Goal: Task Accomplishment & Management: Use online tool/utility

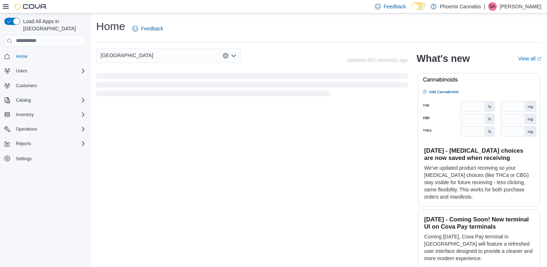
click at [236, 54] on icon "Open list of options" at bounding box center [234, 56] width 6 height 6
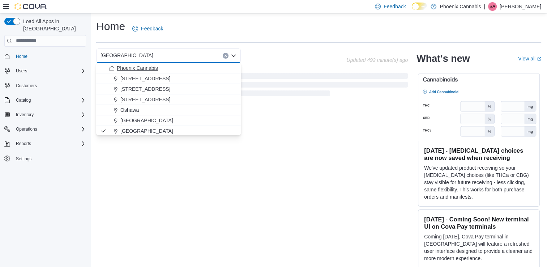
click at [194, 71] on div "Phoenix Cannabis" at bounding box center [172, 67] width 127 height 7
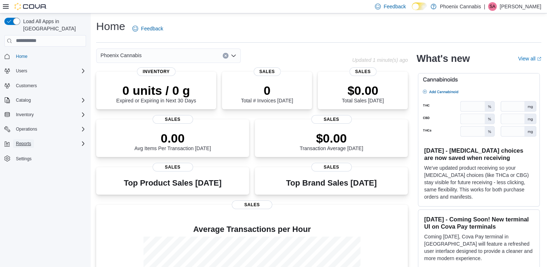
click at [23, 141] on span "Reports" at bounding box center [23, 144] width 15 height 6
click at [18, 171] on span "Reports" at bounding box center [20, 174] width 15 height 6
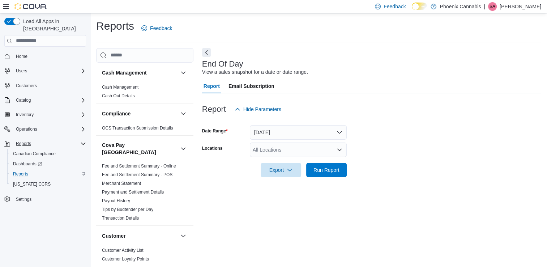
scroll to position [2, 0]
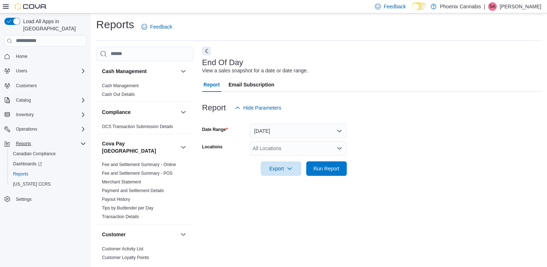
click at [312, 146] on div "All Locations" at bounding box center [298, 148] width 97 height 14
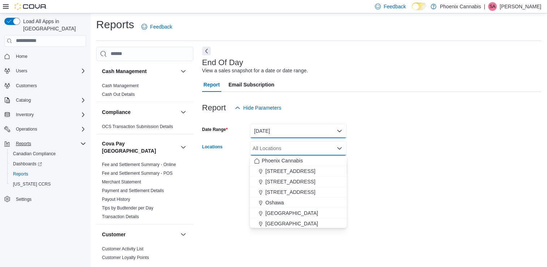
click at [303, 132] on button "[DATE]" at bounding box center [298, 131] width 97 height 14
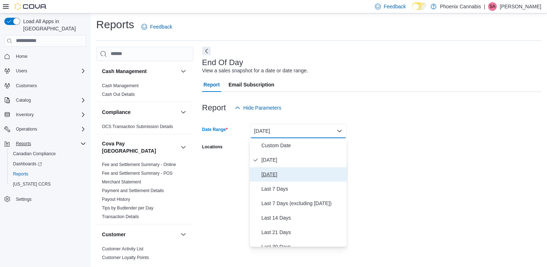
click at [294, 172] on span "[DATE]" at bounding box center [302, 174] width 82 height 9
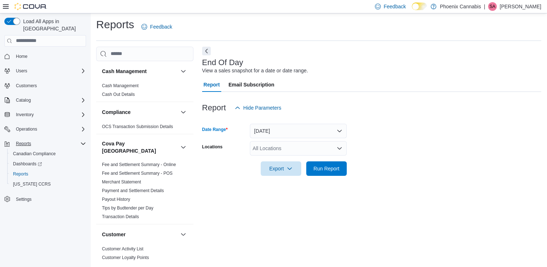
click at [311, 147] on div "All Locations" at bounding box center [298, 148] width 97 height 14
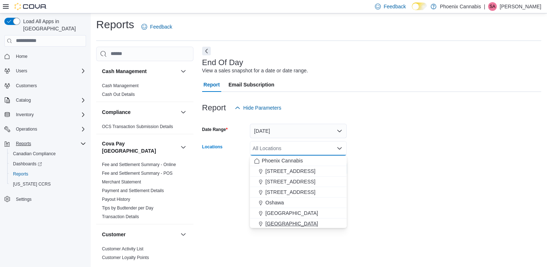
click at [283, 219] on button "[GEOGRAPHIC_DATA]" at bounding box center [298, 223] width 97 height 10
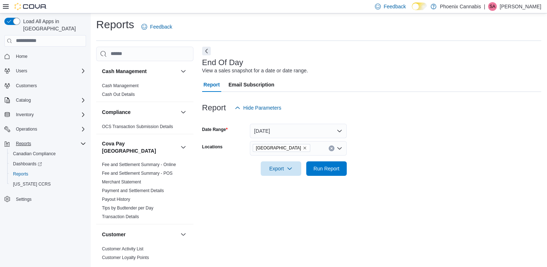
click at [369, 207] on div "End Of Day View a sales snapshot for a date or date range. Report Email Subscri…" at bounding box center [371, 154] width 339 height 215
click at [325, 168] on span "Run Report" at bounding box center [326, 168] width 26 height 7
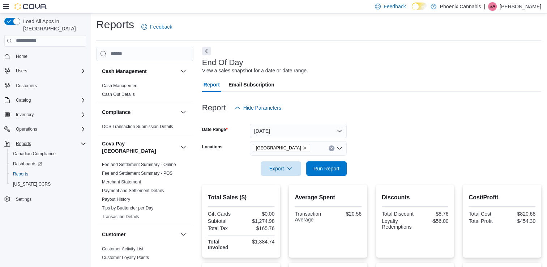
scroll to position [74, 0]
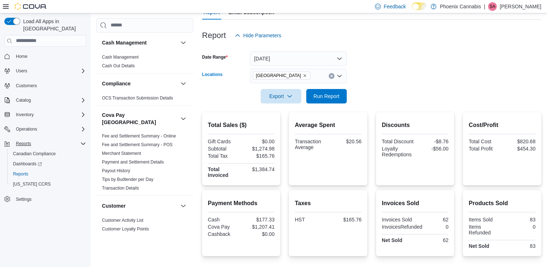
click at [330, 76] on icon "Clear input" at bounding box center [331, 75] width 3 height 3
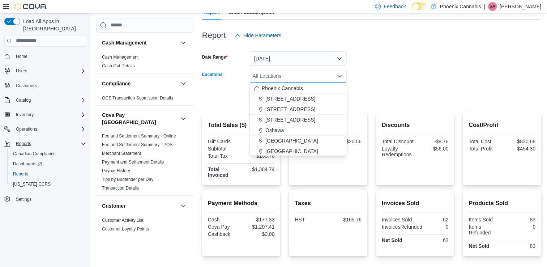
click at [287, 142] on span "[GEOGRAPHIC_DATA]" at bounding box center [291, 140] width 53 height 7
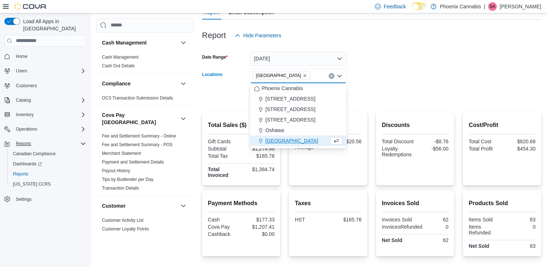
click at [387, 94] on form "Date Range [DATE] Locations [GEOGRAPHIC_DATA] Combo box. Selected. [GEOGRAPHIC_…" at bounding box center [371, 73] width 339 height 61
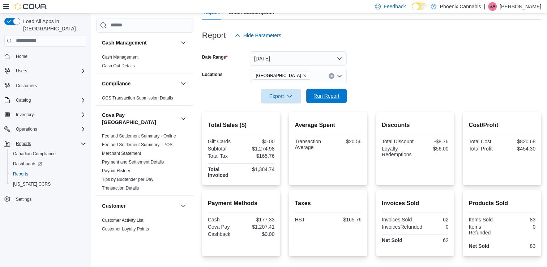
click at [340, 97] on span "Run Report" at bounding box center [327, 96] width 32 height 14
click at [334, 76] on button "Clear input" at bounding box center [332, 76] width 6 height 6
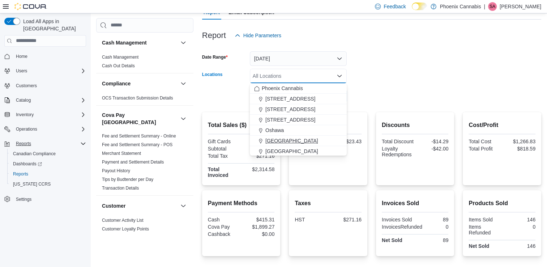
click at [309, 137] on span "[GEOGRAPHIC_DATA]" at bounding box center [291, 140] width 53 height 7
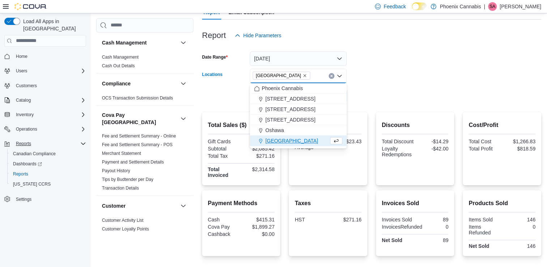
click at [307, 142] on div "[GEOGRAPHIC_DATA]" at bounding box center [291, 140] width 74 height 7
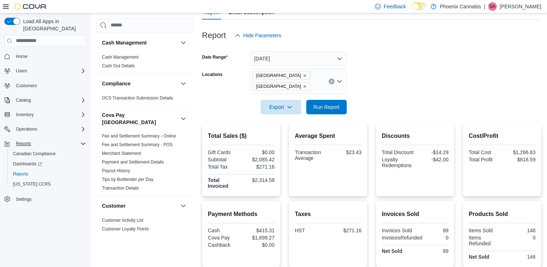
click at [412, 89] on form "Date Range [DATE] Locations University Shops [GEOGRAPHIC_DATA] Export Run Report" at bounding box center [371, 79] width 339 height 72
click at [334, 107] on span "Run Report" at bounding box center [326, 106] width 26 height 7
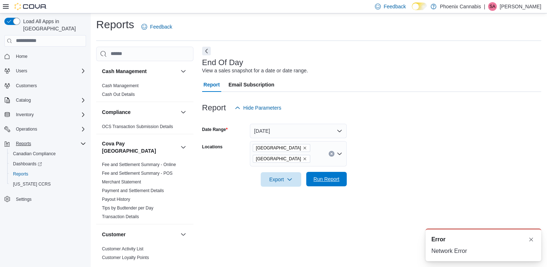
click at [332, 180] on span "Run Report" at bounding box center [326, 178] width 26 height 7
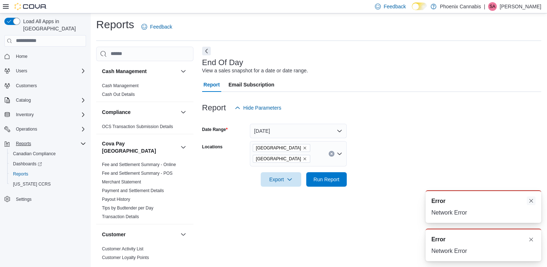
click at [530, 201] on button "Dismiss toast" at bounding box center [531, 200] width 9 height 9
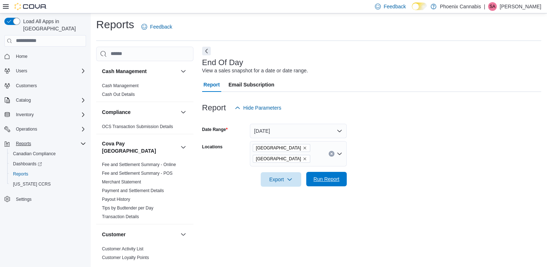
click at [338, 180] on span "Run Report" at bounding box center [326, 178] width 26 height 7
click at [334, 180] on span "Run Report" at bounding box center [326, 178] width 26 height 7
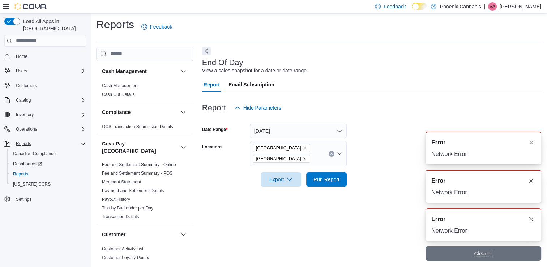
click at [487, 253] on span "Clear all" at bounding box center [483, 253] width 18 height 7
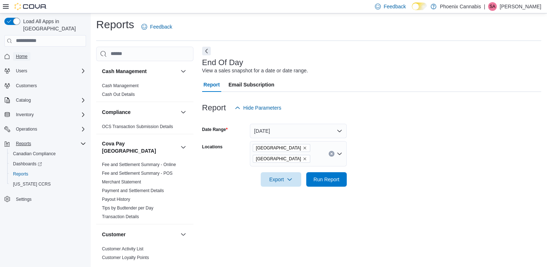
click at [20, 54] on span "Home" at bounding box center [22, 57] width 12 height 6
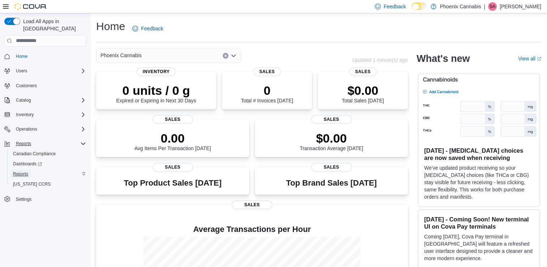
click at [25, 171] on span "Reports" at bounding box center [20, 174] width 15 height 6
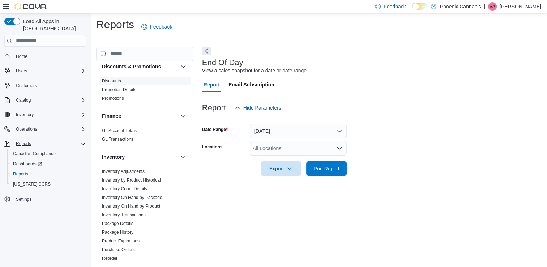
scroll to position [289, 0]
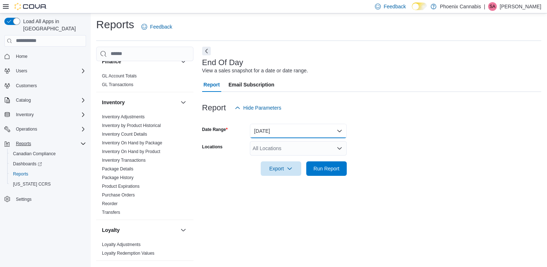
click at [291, 134] on button "[DATE]" at bounding box center [298, 131] width 97 height 14
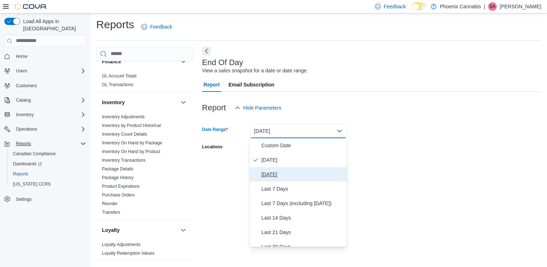
click at [279, 173] on span "[DATE]" at bounding box center [302, 174] width 82 height 9
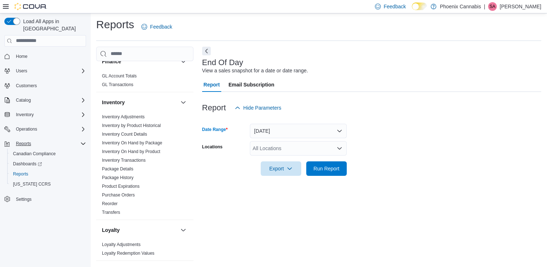
click at [293, 149] on div "All Locations" at bounding box center [298, 148] width 97 height 14
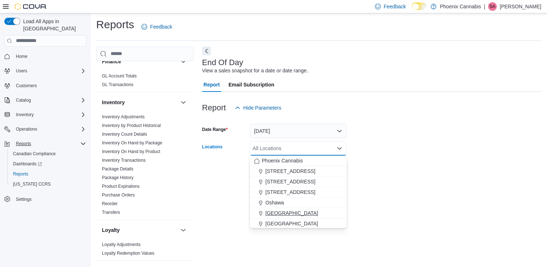
click at [286, 211] on span "[GEOGRAPHIC_DATA]" at bounding box center [291, 212] width 53 height 7
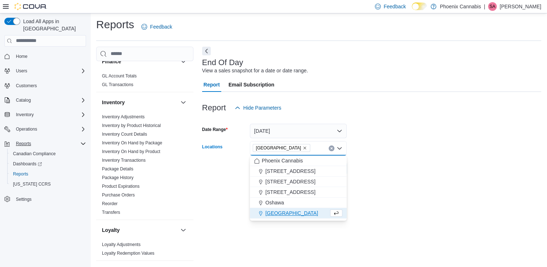
click at [283, 213] on span "[GEOGRAPHIC_DATA]" at bounding box center [291, 212] width 53 height 7
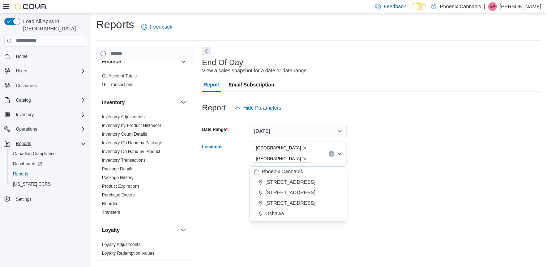
click at [389, 195] on div "End Of Day View a sales snapshot for a date or date range. Report Email Subscri…" at bounding box center [371, 154] width 339 height 215
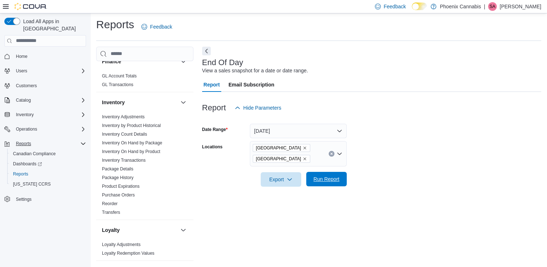
click at [321, 176] on span "Run Report" at bounding box center [326, 178] width 26 height 7
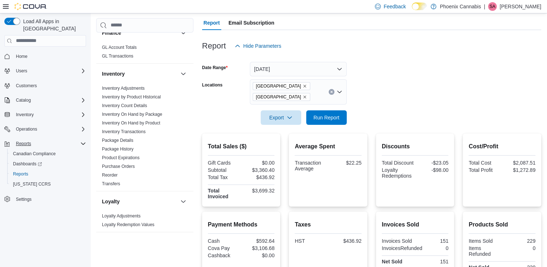
scroll to position [51, 0]
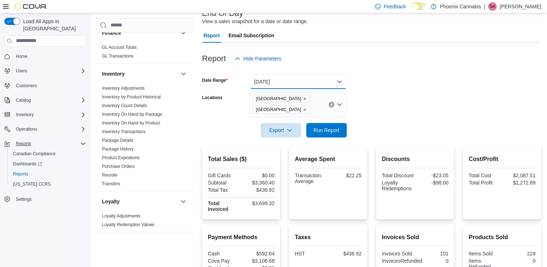
click at [328, 82] on button "[DATE]" at bounding box center [298, 81] width 97 height 14
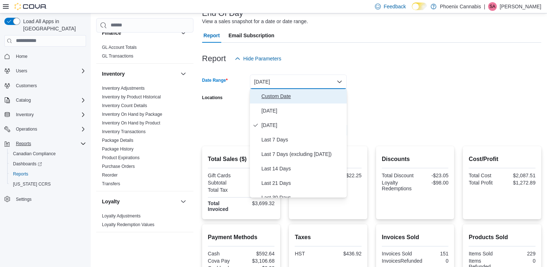
click at [290, 96] on span "Custom Date" at bounding box center [302, 96] width 82 height 9
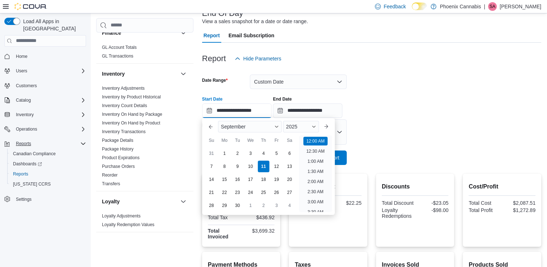
click at [257, 110] on input "**********" at bounding box center [236, 110] width 69 height 14
click at [212, 168] on div "7" at bounding box center [211, 166] width 13 height 13
type input "**********"
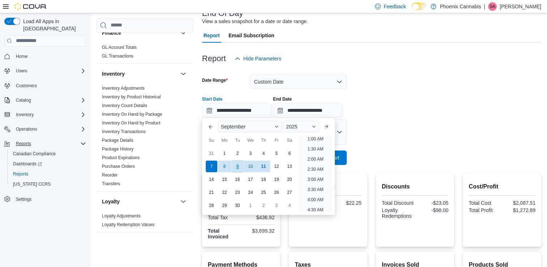
scroll to position [1, 0]
click at [373, 139] on form "**********" at bounding box center [371, 115] width 339 height 99
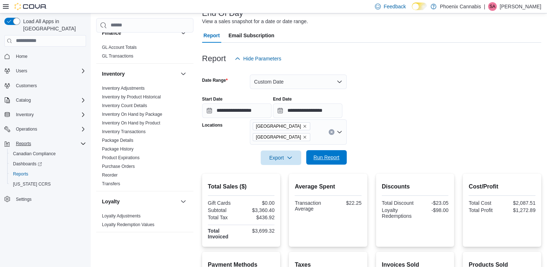
click at [327, 157] on span "Run Report" at bounding box center [326, 157] width 26 height 7
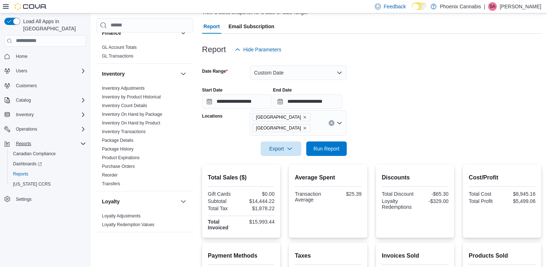
scroll to position [123, 0]
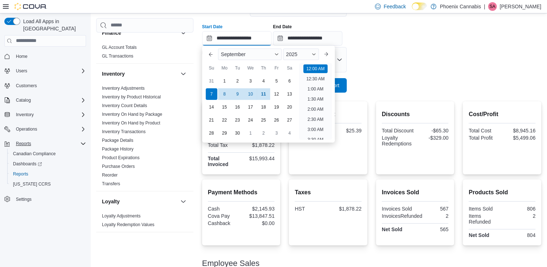
click at [262, 40] on input "**********" at bounding box center [236, 38] width 69 height 14
click at [376, 26] on div "**********" at bounding box center [371, 31] width 339 height 27
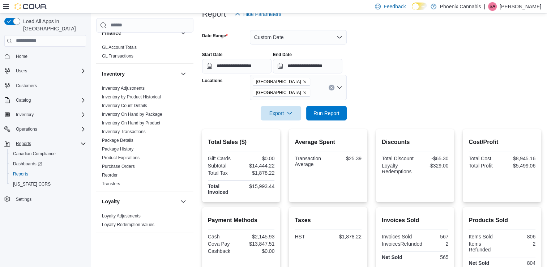
scroll to position [51, 0]
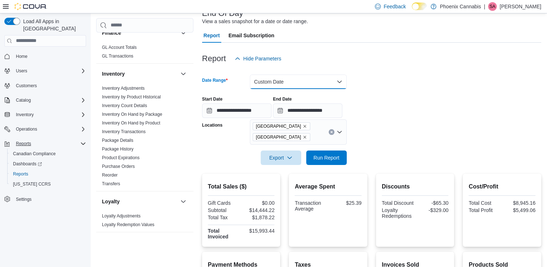
click at [312, 80] on button "Custom Date" at bounding box center [298, 81] width 97 height 14
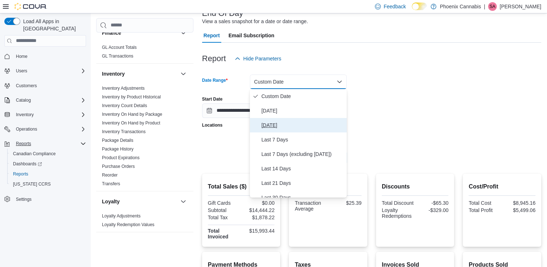
click at [283, 125] on span "[DATE]" at bounding box center [302, 125] width 82 height 9
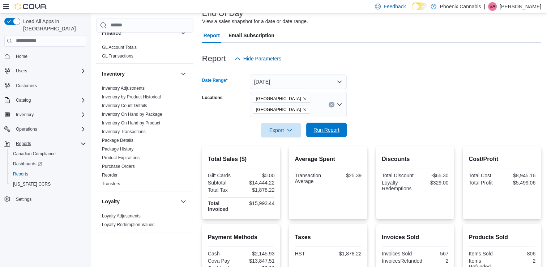
click at [333, 129] on span "Run Report" at bounding box center [326, 129] width 26 height 7
click at [328, 82] on button "[DATE]" at bounding box center [298, 81] width 97 height 14
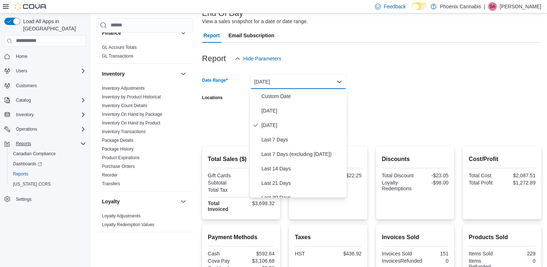
click at [336, 82] on button "[DATE]" at bounding box center [298, 81] width 97 height 14
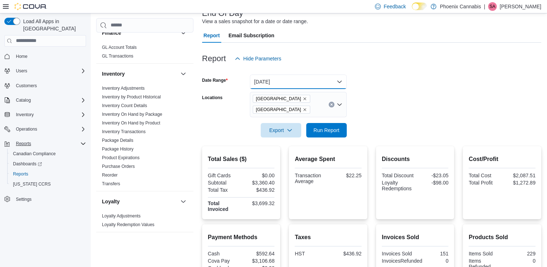
click at [313, 80] on button "[DATE]" at bounding box center [298, 81] width 97 height 14
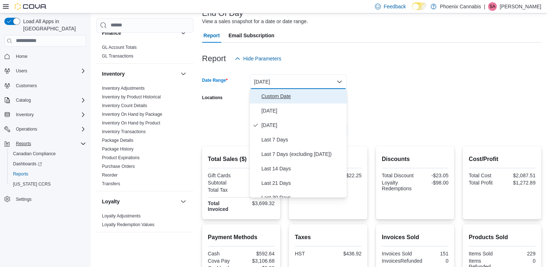
click at [278, 98] on span "Custom Date" at bounding box center [302, 96] width 82 height 9
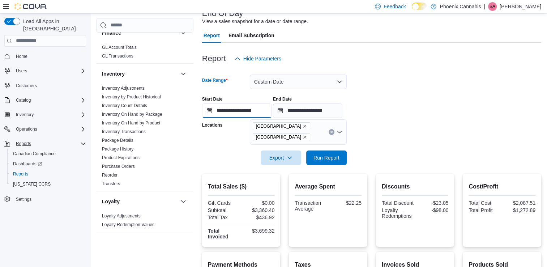
click at [234, 114] on input "**********" at bounding box center [236, 110] width 69 height 14
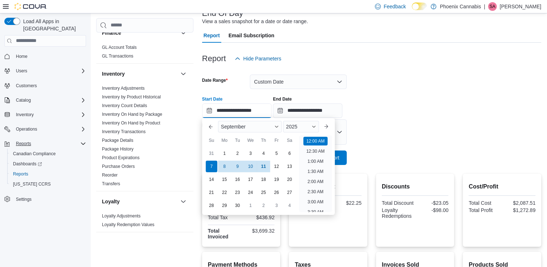
scroll to position [22, 0]
click at [210, 127] on button "Previous Month" at bounding box center [211, 127] width 12 height 12
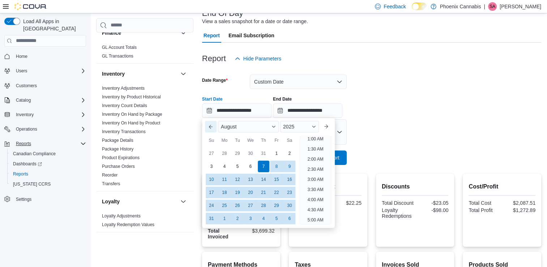
scroll to position [1, 0]
click at [225, 206] on div "25" at bounding box center [224, 205] width 13 height 13
type input "**********"
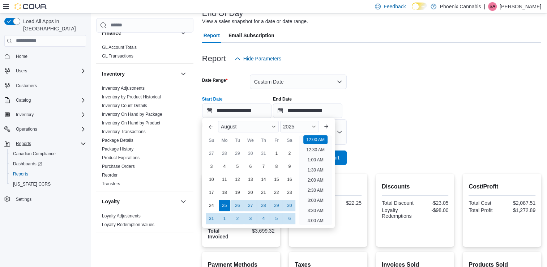
click at [388, 111] on div "**********" at bounding box center [371, 103] width 339 height 27
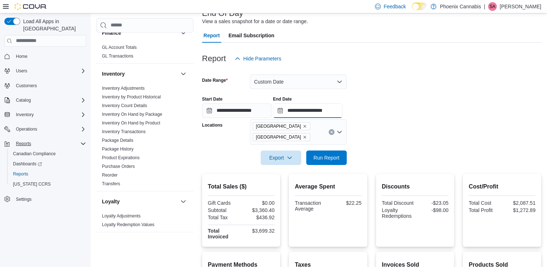
click at [325, 113] on input "**********" at bounding box center [307, 110] width 69 height 14
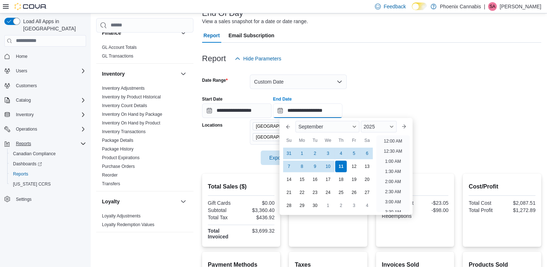
scroll to position [411, 0]
click at [288, 154] on div "31" at bounding box center [289, 153] width 13 height 13
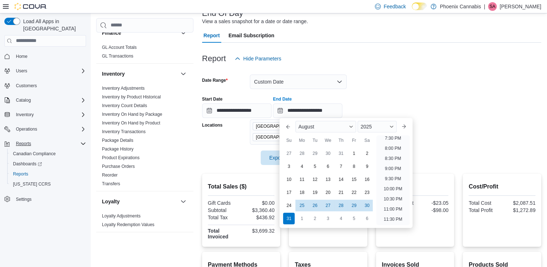
click at [433, 121] on form "**********" at bounding box center [371, 115] width 339 height 99
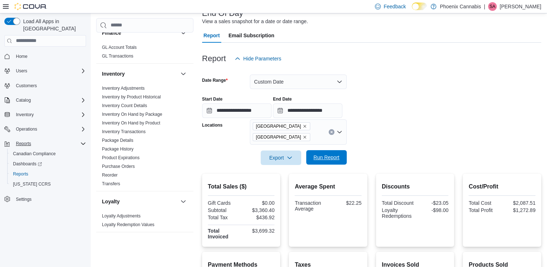
click at [334, 160] on span "Run Report" at bounding box center [326, 157] width 26 height 7
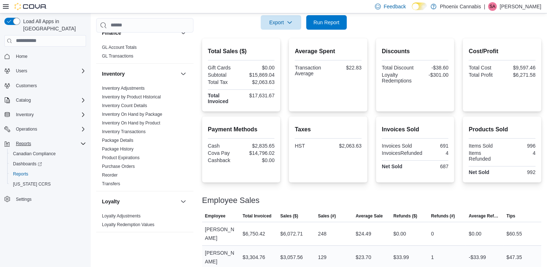
scroll to position [117, 0]
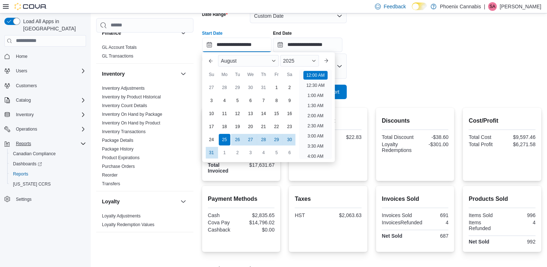
click at [242, 44] on input "**********" at bounding box center [236, 45] width 69 height 14
click at [422, 86] on form "**********" at bounding box center [371, 49] width 339 height 99
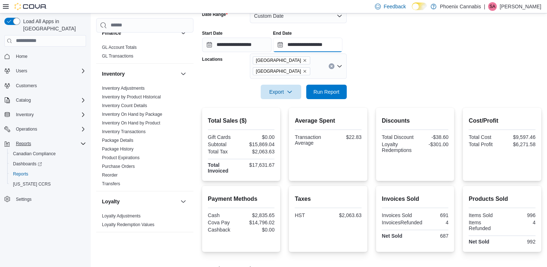
click at [334, 46] on input "**********" at bounding box center [307, 45] width 69 height 14
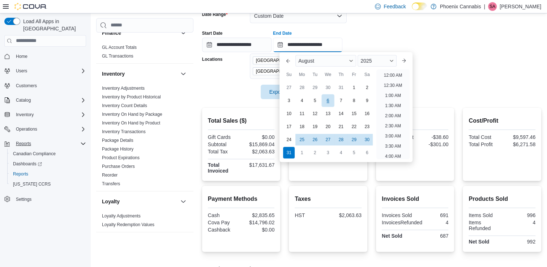
scroll to position [398, 0]
click at [353, 60] on span "Button. Open the month selector. August is currently selected." at bounding box center [351, 61] width 4 height 4
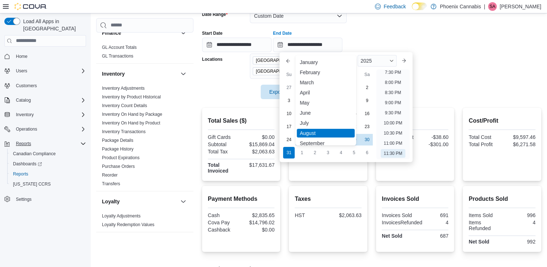
click at [320, 140] on div "September" at bounding box center [326, 143] width 58 height 9
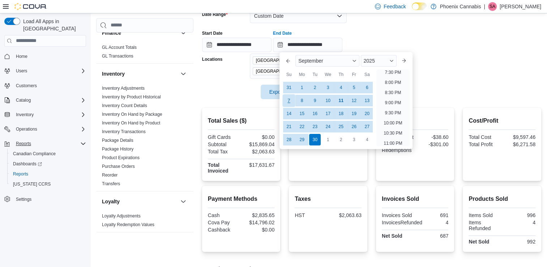
click at [290, 100] on div "7" at bounding box center [289, 100] width 13 height 13
type input "**********"
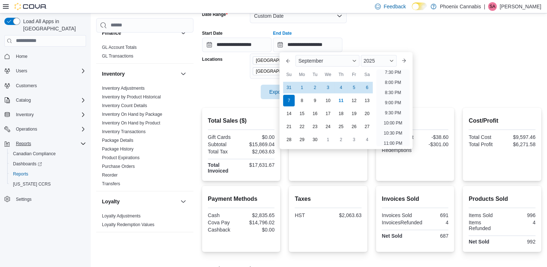
click at [434, 71] on form "**********" at bounding box center [371, 49] width 339 height 99
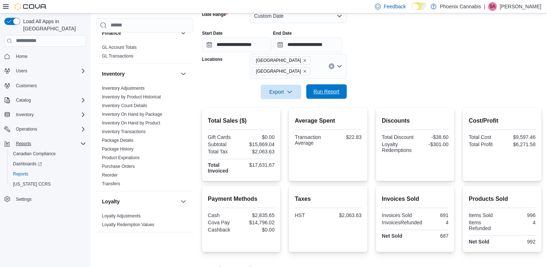
click at [342, 90] on button "Run Report" at bounding box center [326, 91] width 40 height 14
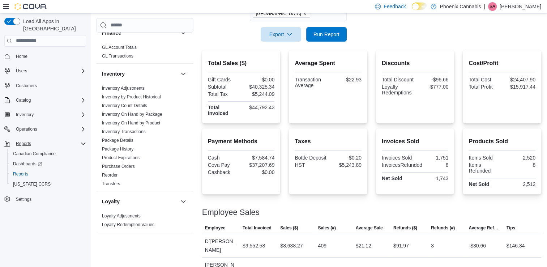
scroll to position [299, 0]
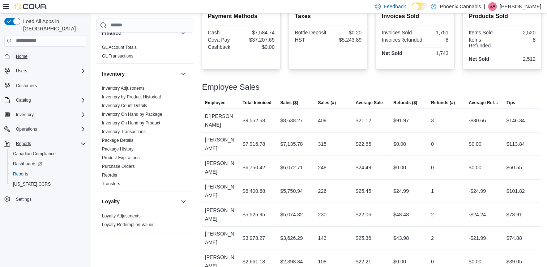
click at [22, 54] on span "Home" at bounding box center [22, 57] width 12 height 6
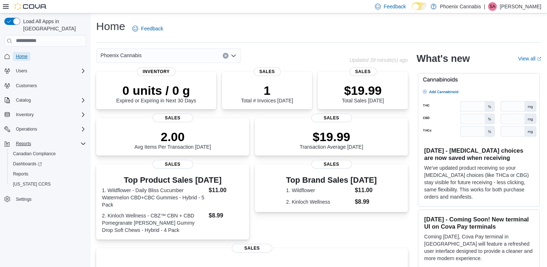
click at [22, 54] on span "Home" at bounding box center [22, 57] width 12 height 6
